Goal: Information Seeking & Learning: Learn about a topic

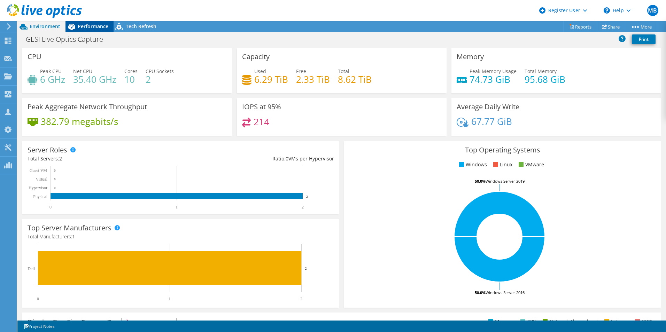
click at [92, 28] on span "Performance" at bounding box center [93, 26] width 31 height 7
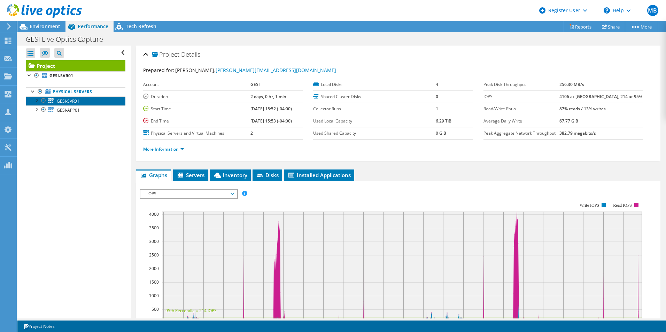
click at [76, 103] on span "GESI-SVR01" at bounding box center [68, 101] width 23 height 6
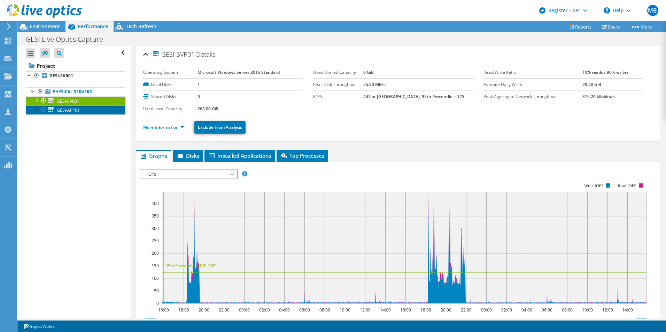
click at [84, 109] on link "GESI-APP01" at bounding box center [75, 110] width 99 height 9
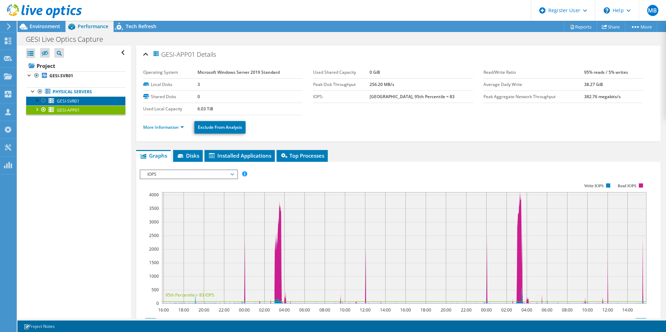
click at [88, 102] on link "GESI-SVR01" at bounding box center [75, 100] width 99 height 9
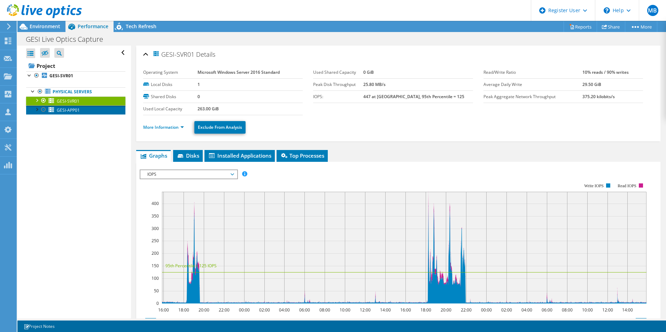
click at [85, 108] on link "GESI-APP01" at bounding box center [75, 110] width 99 height 9
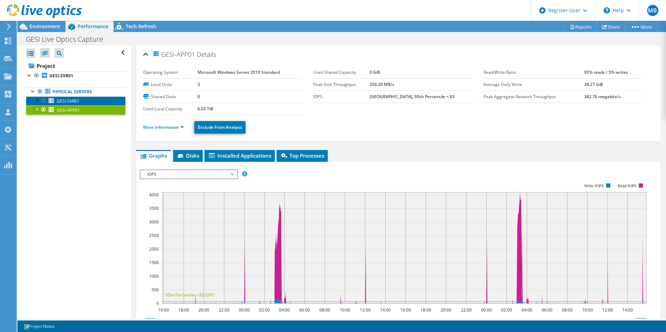
click at [85, 102] on link "GESI-SVR01" at bounding box center [75, 100] width 99 height 9
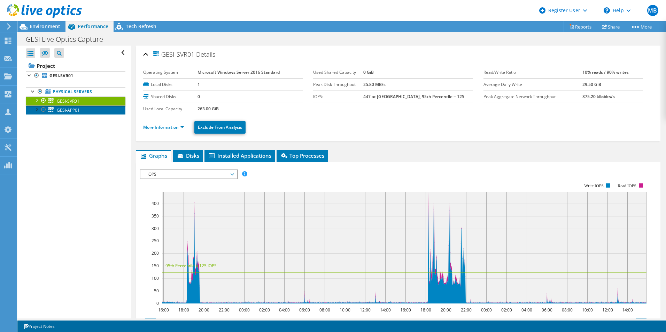
click at [81, 109] on link "GESI-APP01" at bounding box center [75, 110] width 99 height 9
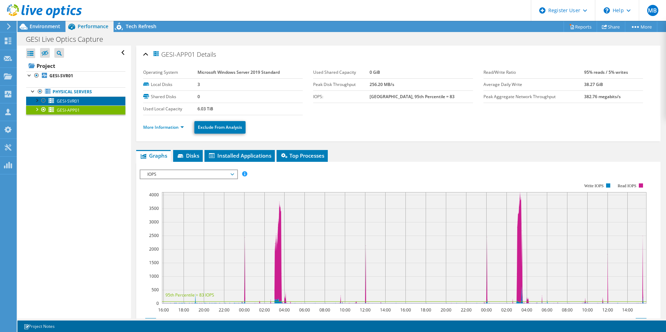
click at [70, 101] on span "GESI-SVR01" at bounding box center [68, 101] width 23 height 6
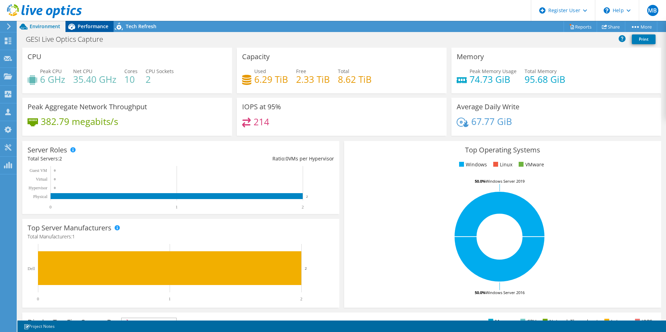
click at [85, 30] on div "Performance" at bounding box center [89, 26] width 48 height 11
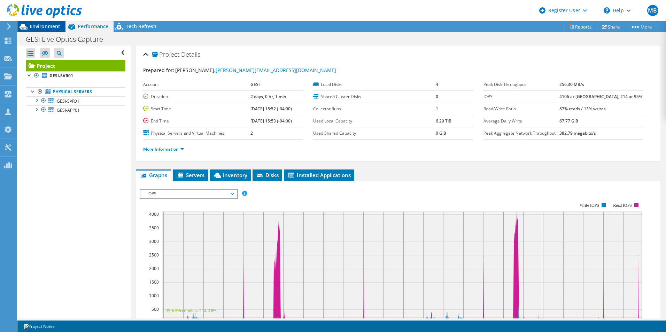
click at [34, 26] on span "Environment" at bounding box center [45, 26] width 31 height 7
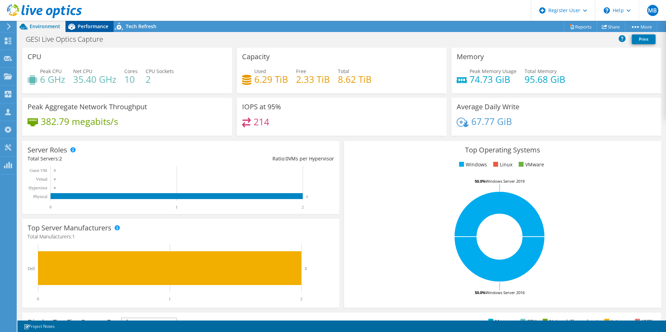
click at [88, 27] on span "Performance" at bounding box center [93, 26] width 31 height 7
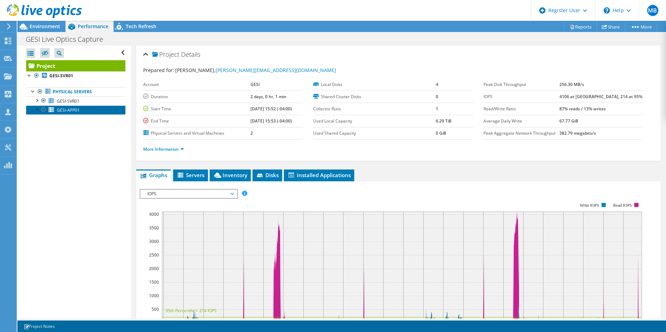
click at [84, 107] on link "GESI-APP01" at bounding box center [75, 110] width 99 height 9
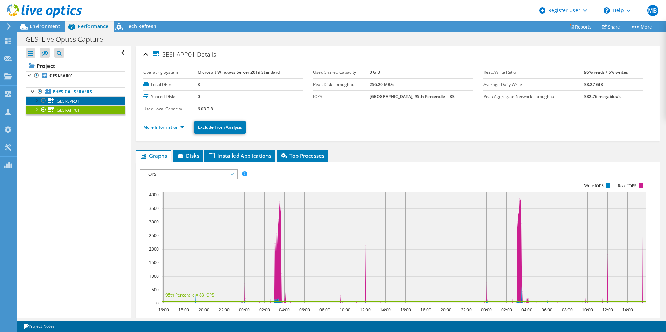
click at [85, 100] on link "GESI-SVR01" at bounding box center [75, 100] width 99 height 9
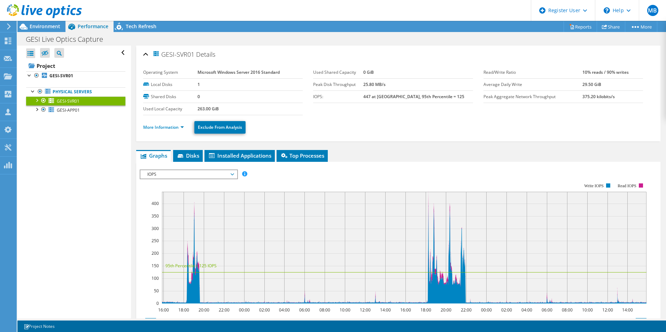
drag, startPoint x: 223, startPoint y: 107, endPoint x: 195, endPoint y: 110, distance: 28.4
click at [195, 110] on tr "Used Local Capacity 263.00 GiB" at bounding box center [222, 109] width 159 height 12
click at [81, 107] on link "GESI-APP01" at bounding box center [75, 110] width 99 height 9
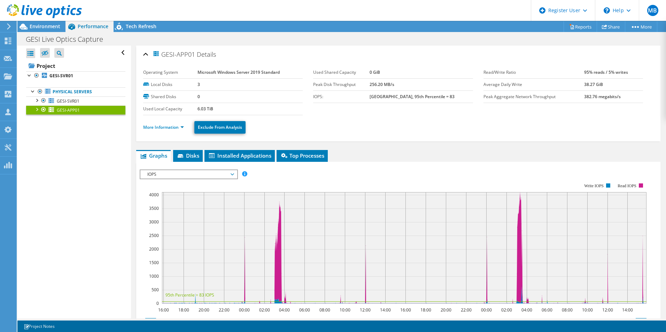
drag, startPoint x: 217, startPoint y: 107, endPoint x: 195, endPoint y: 107, distance: 21.9
click at [195, 107] on tr "Used Local Capacity 6.03 TiB" at bounding box center [222, 109] width 159 height 12
click at [91, 73] on link "GESI-SVR01" at bounding box center [75, 75] width 99 height 9
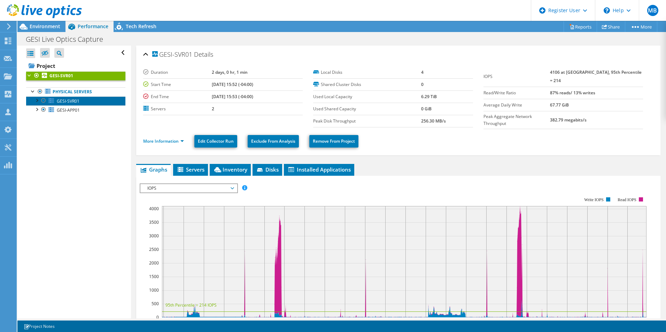
click at [74, 102] on span "GESI-SVR01" at bounding box center [68, 101] width 23 height 6
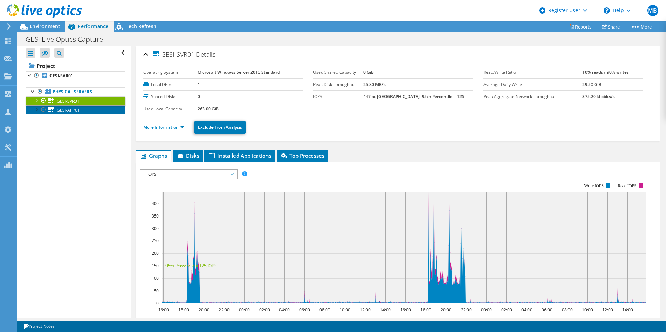
click at [69, 110] on span "GESI-APP01" at bounding box center [68, 110] width 23 height 6
